Goal: Information Seeking & Learning: Learn about a topic

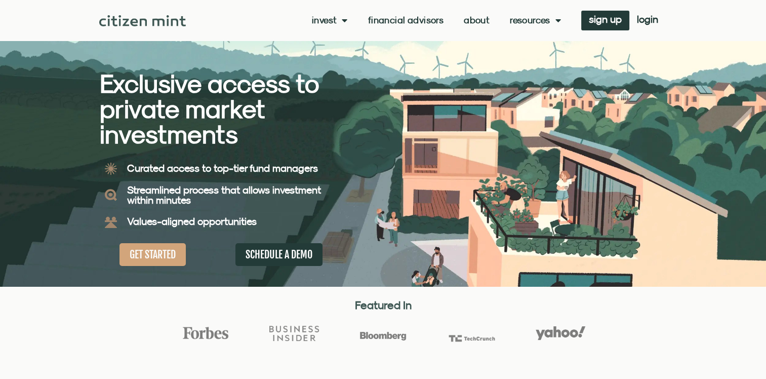
click at [483, 22] on link "About" at bounding box center [477, 20] width 26 height 10
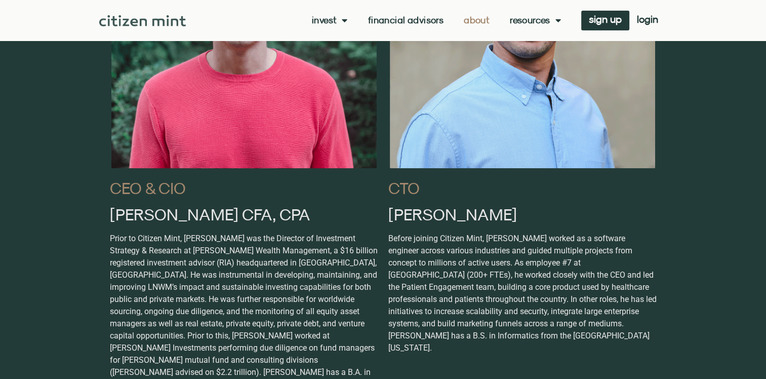
scroll to position [658, 0]
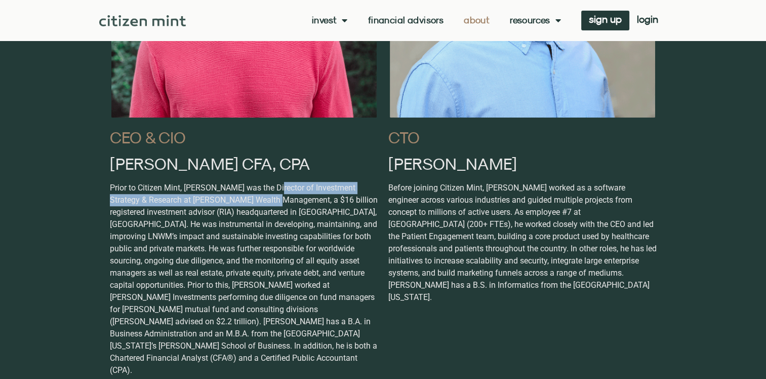
drag, startPoint x: 273, startPoint y: 180, endPoint x: 275, endPoint y: 202, distance: 21.9
click at [275, 202] on div "CEO & CIO Josh Hile CFA, CPA" at bounding box center [244, 116] width 279 height 545
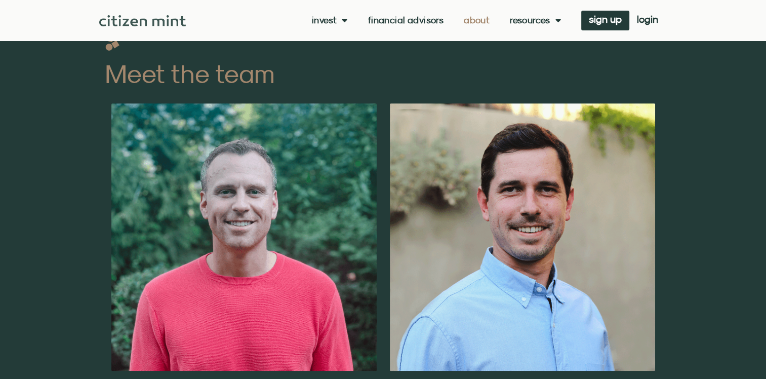
scroll to position [304, 0]
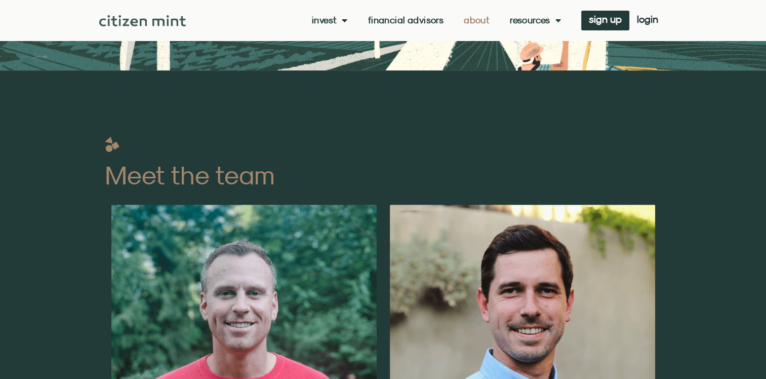
click at [138, 33] on div "Invest investments how it works Financial Advisors About Resources insights all…" at bounding box center [382, 20] width 567 height 41
click at [139, 25] on img at bounding box center [142, 20] width 87 height 11
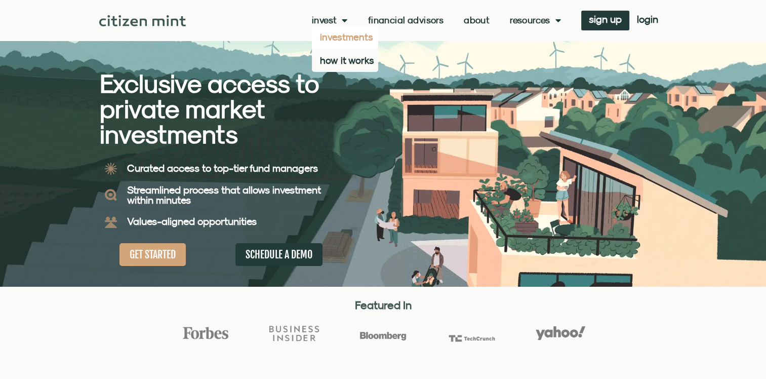
click at [346, 39] on link "investments" at bounding box center [345, 36] width 66 height 23
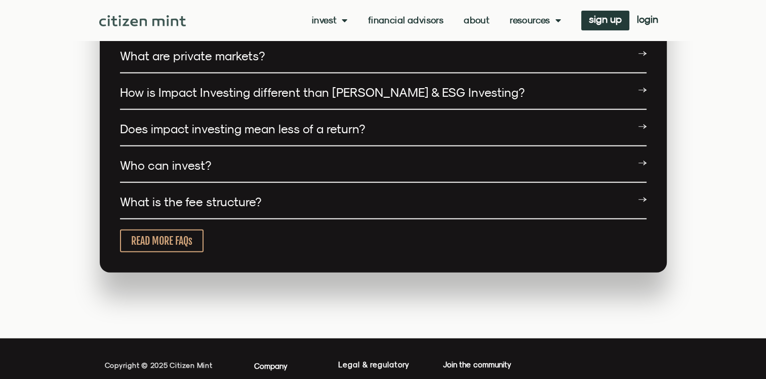
scroll to position [2302, 0]
